Goal: Communication & Community: Answer question/provide support

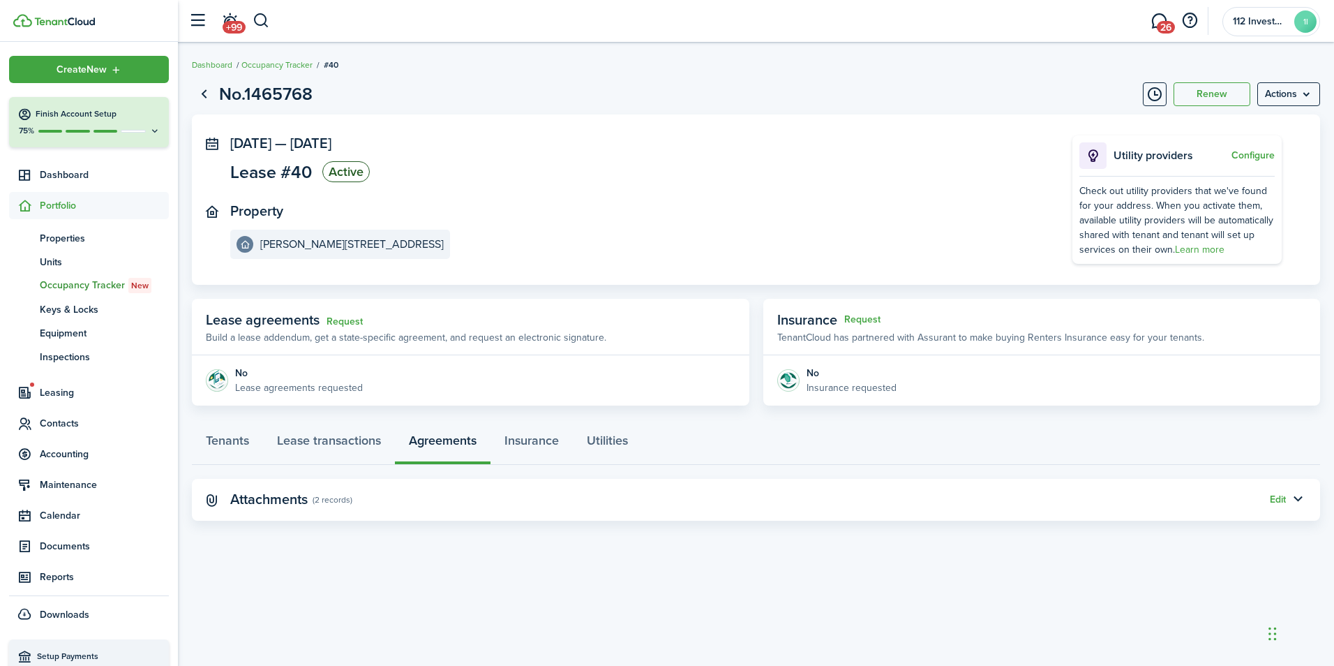
drag, startPoint x: 1159, startPoint y: 20, endPoint x: 1159, endPoint y: 61, distance: 41.2
click at [1159, 20] on link "26" at bounding box center [1159, 21] width 27 height 36
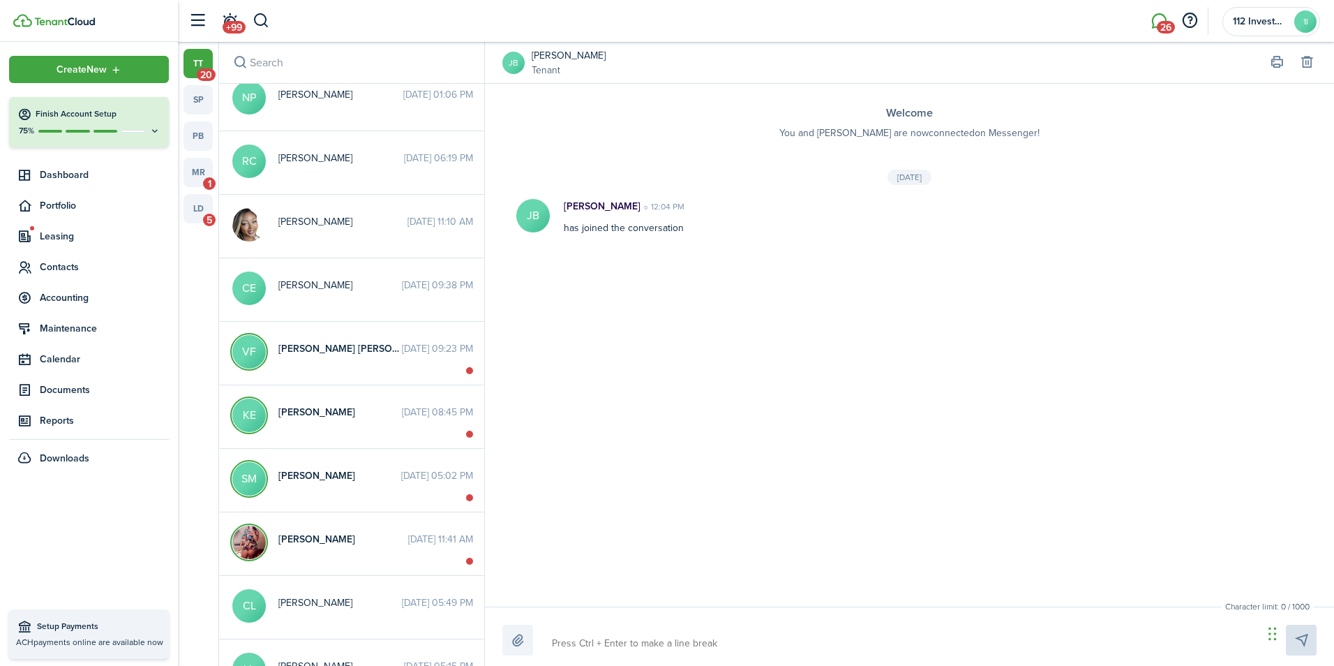
scroll to position [558, 0]
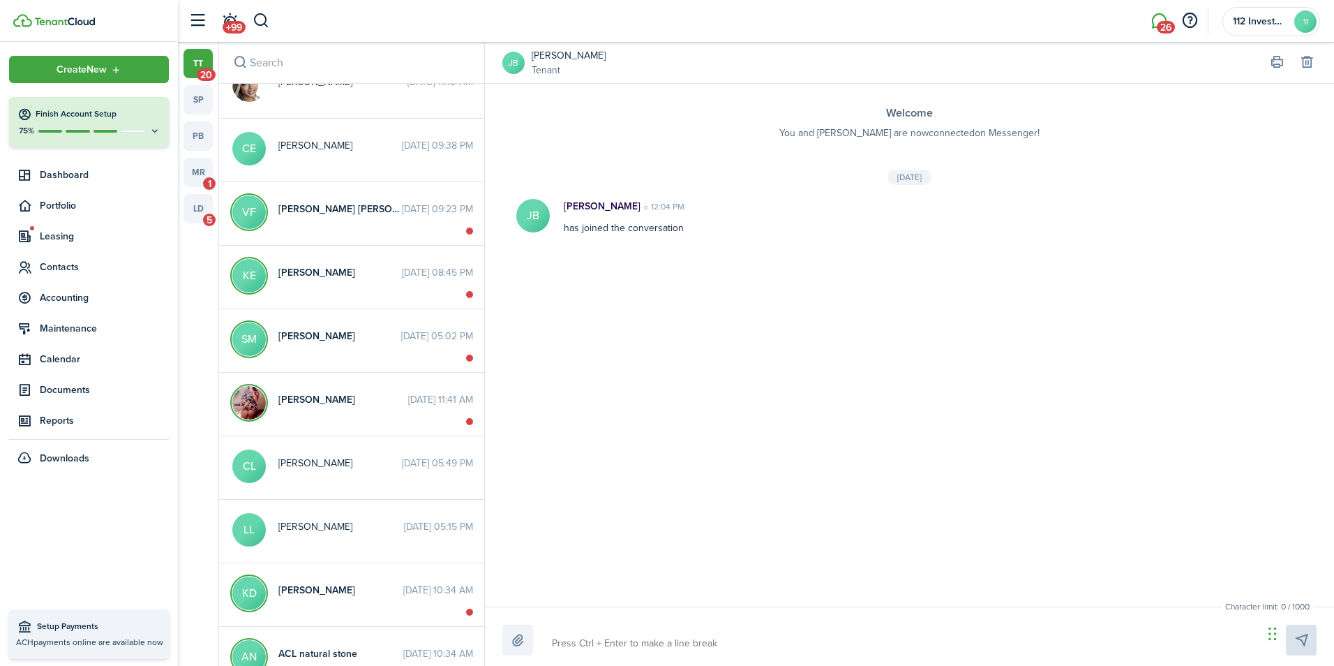
click at [207, 73] on span "20" at bounding box center [206, 74] width 19 height 13
click at [193, 59] on link "tt 20" at bounding box center [198, 63] width 29 height 29
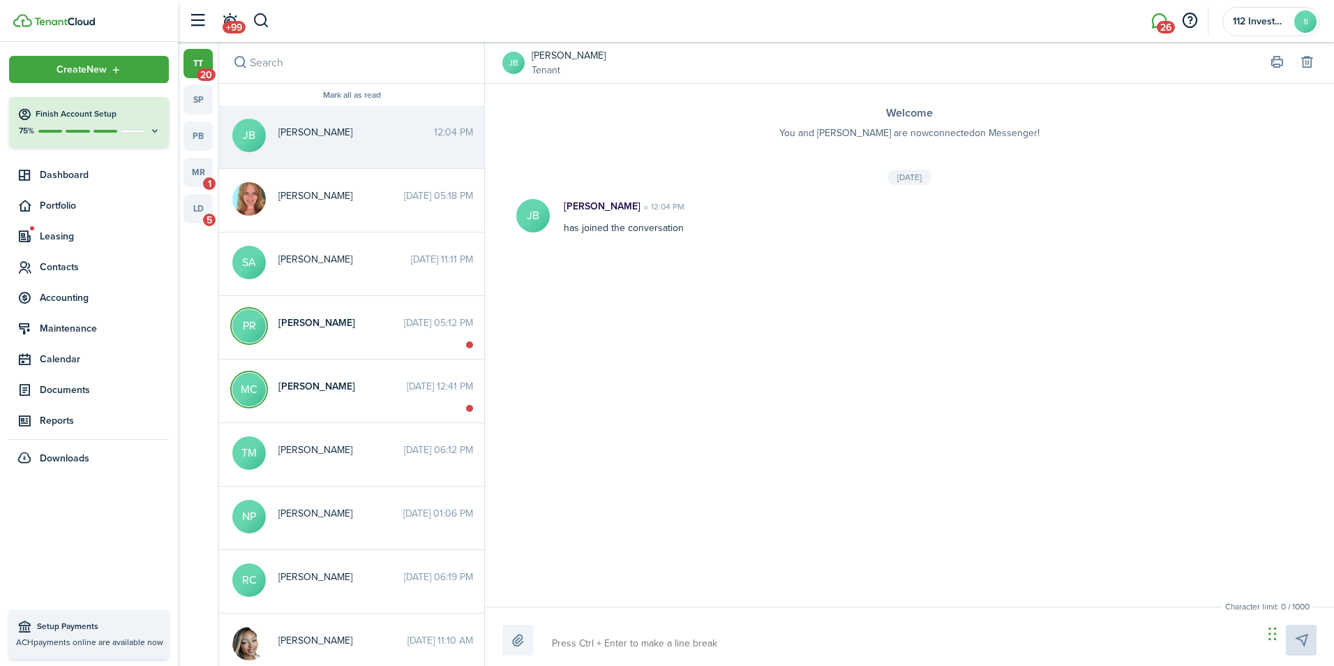
click at [201, 71] on span "20" at bounding box center [206, 74] width 19 height 13
click at [207, 57] on link "tt 20" at bounding box center [198, 63] width 29 height 29
click at [202, 55] on link "tt 20" at bounding box center [198, 63] width 29 height 29
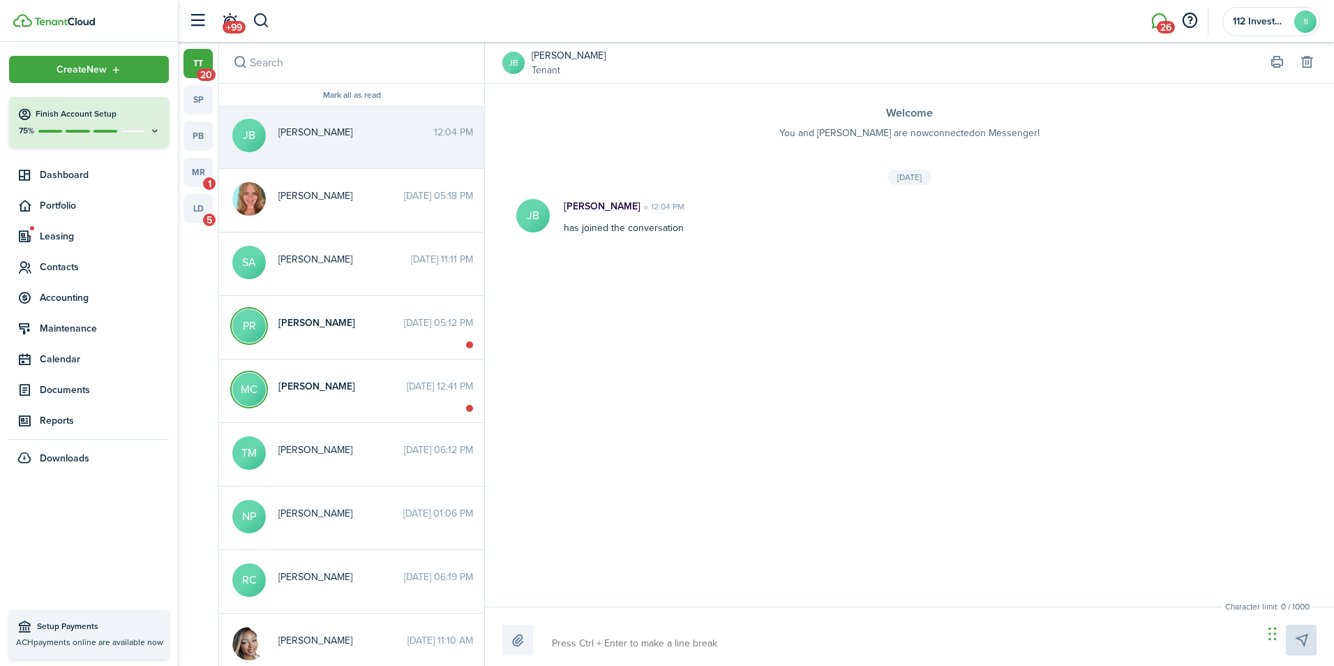
click at [202, 55] on link "tt 20" at bounding box center [198, 63] width 29 height 29
click at [234, 17] on link "+99" at bounding box center [229, 21] width 27 height 36
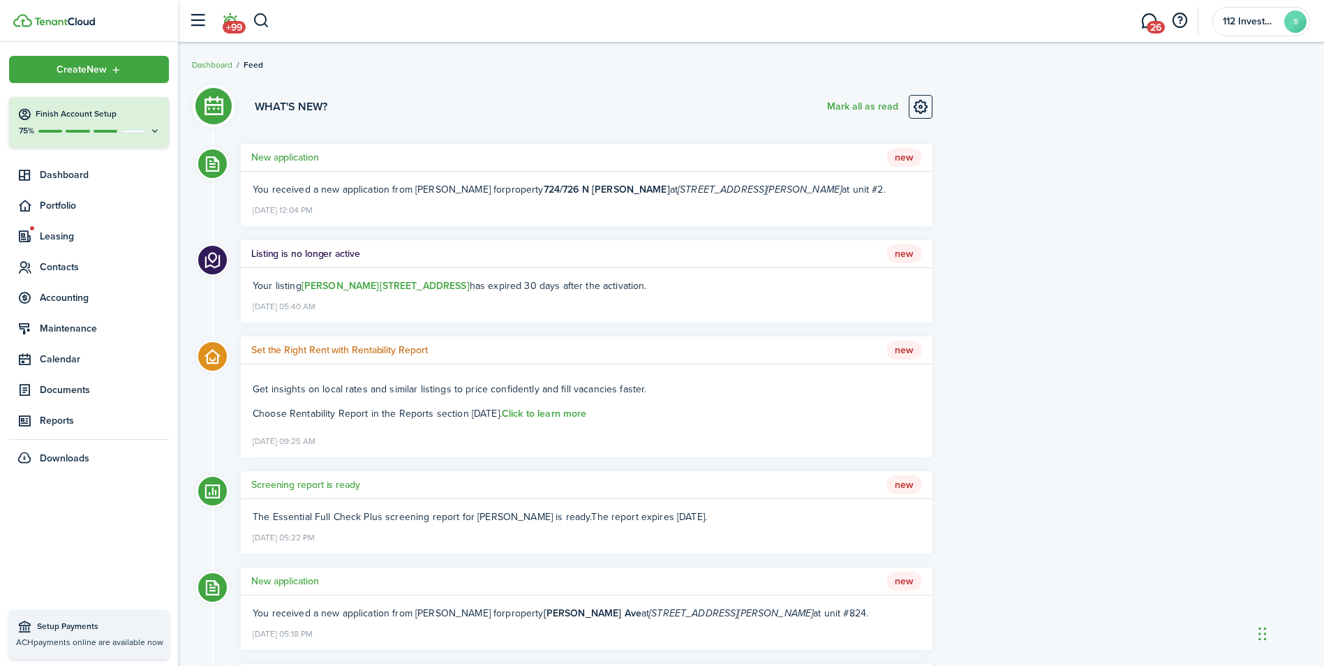
click at [237, 22] on li "+99" at bounding box center [230, 21] width 32 height 36
click at [237, 25] on li "+99" at bounding box center [230, 21] width 32 height 36
click at [1159, 32] on span "26" at bounding box center [1155, 27] width 18 height 13
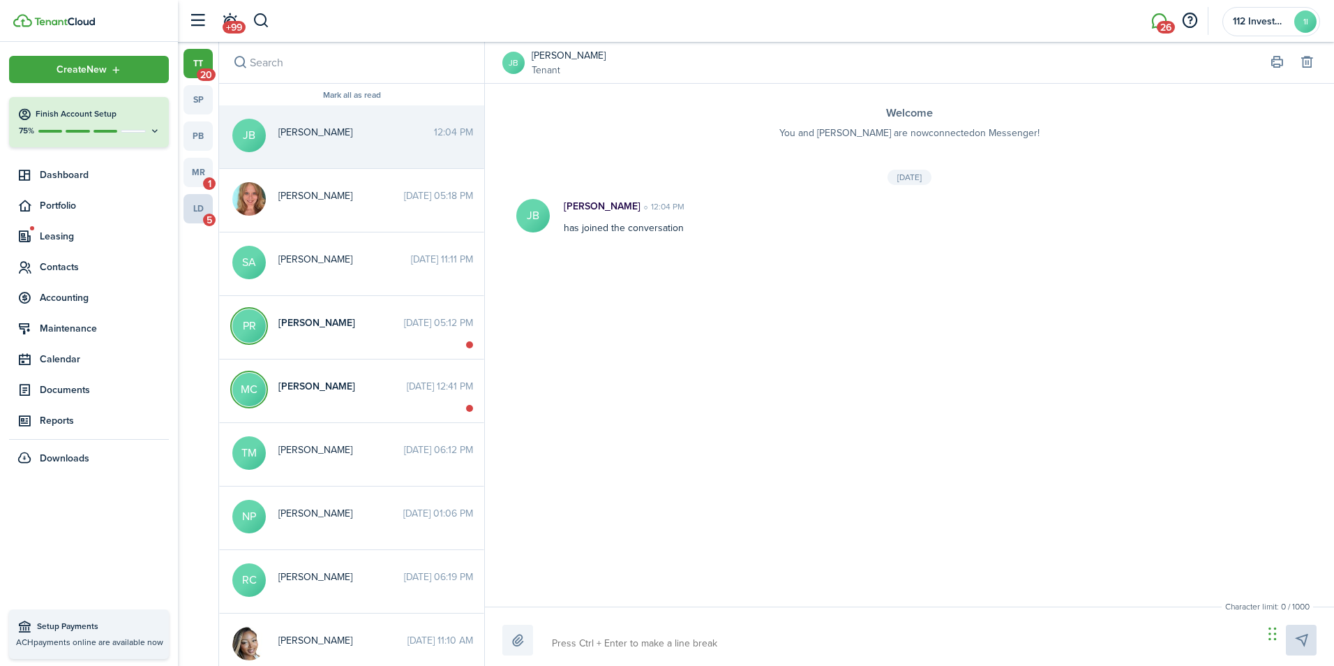
click at [200, 211] on link "ld 5" at bounding box center [198, 208] width 29 height 29
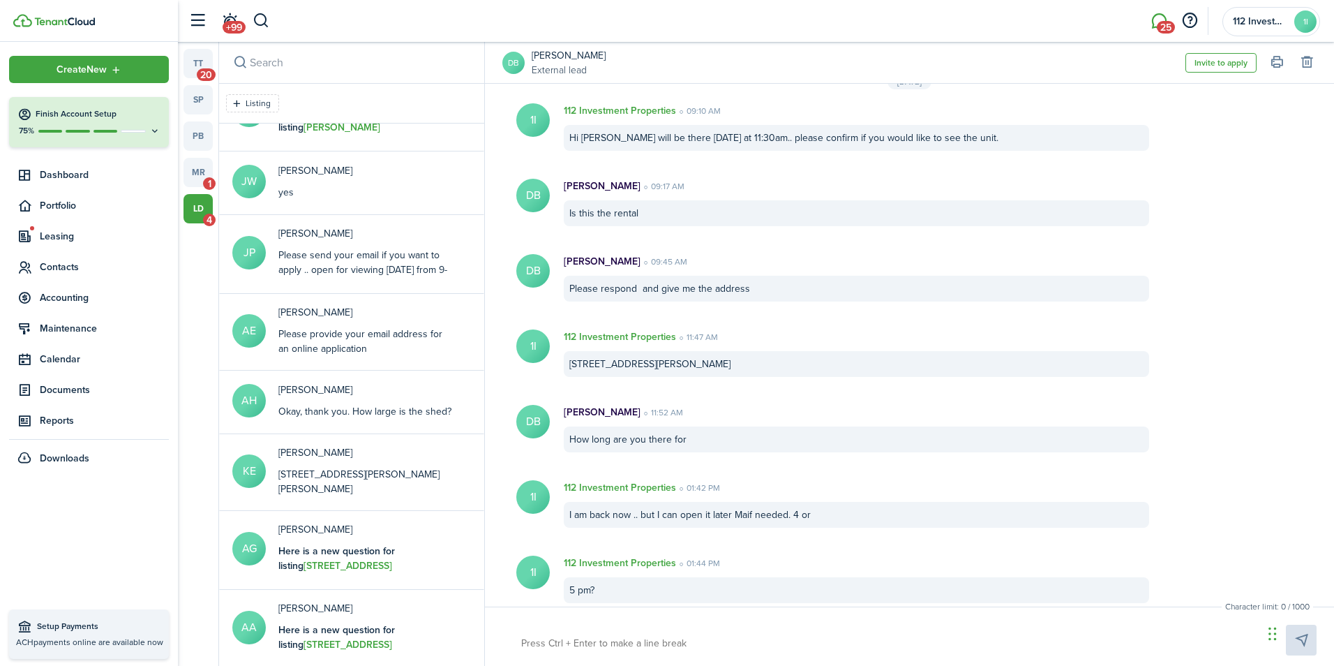
scroll to position [419, 0]
